Goal: Task Accomplishment & Management: Use online tool/utility

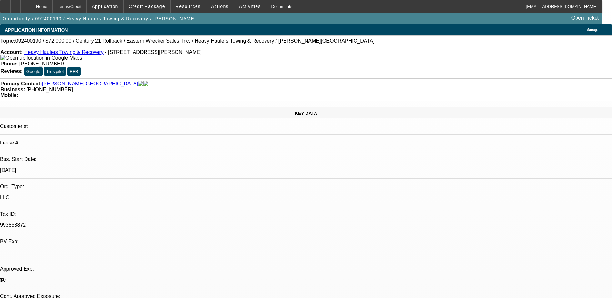
select select "0"
select select "2"
select select "0.1"
select select "0"
select select "2"
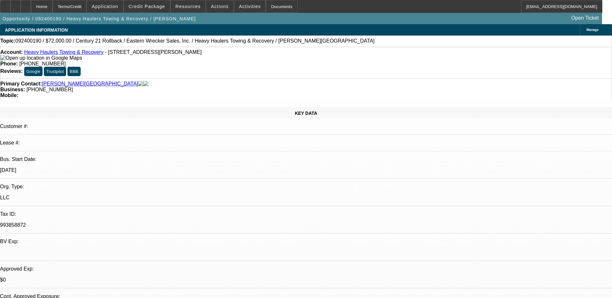
select select "0"
select select "2"
select select "0"
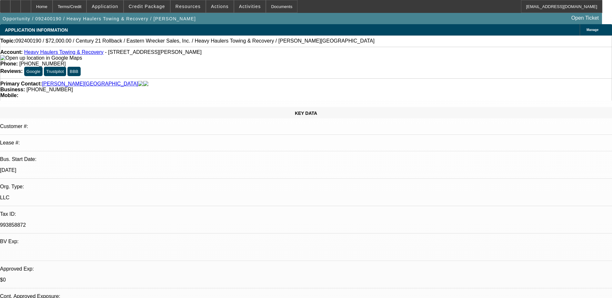
select select "2"
select select "0"
select select "1"
select select "2"
select select "4"
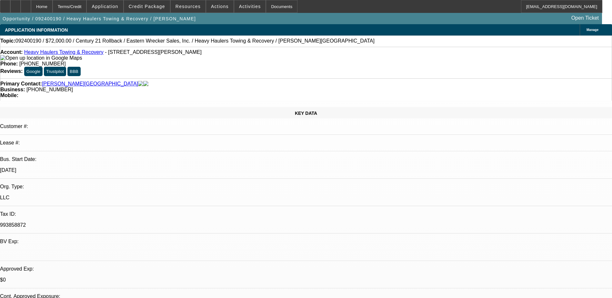
select select "1"
select select "2"
select select "6"
select select "1"
select select "2"
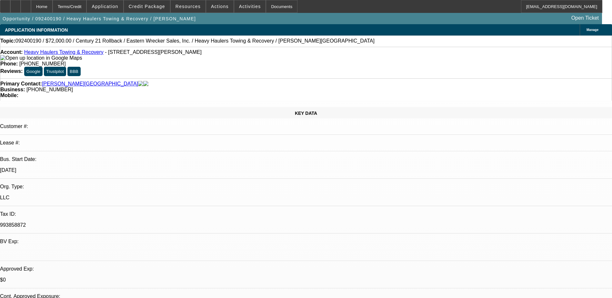
select select "6"
select select "1"
select select "2"
select select "6"
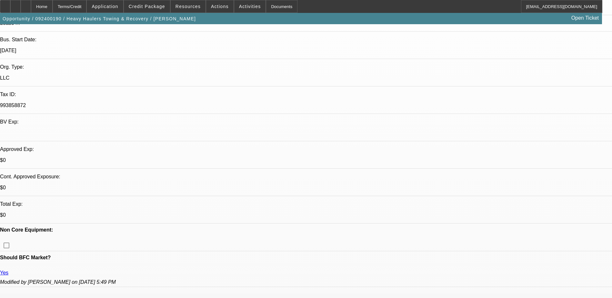
scroll to position [129, 0]
